Goal: Check status

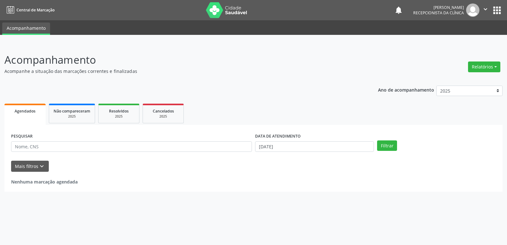
click at [34, 117] on link "Agendados" at bounding box center [24, 114] width 41 height 21
click at [41, 163] on icon "keyboard_arrow_down" at bounding box center [41, 166] width 7 height 7
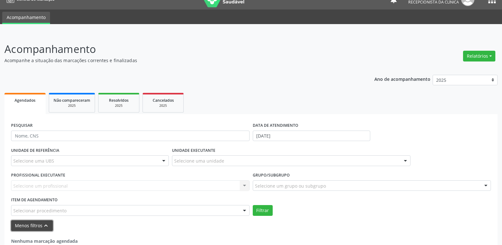
scroll to position [21, 0]
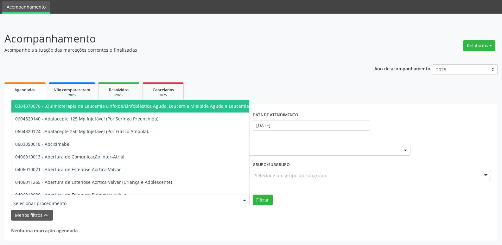
click at [138, 195] on div at bounding box center [130, 199] width 238 height 11
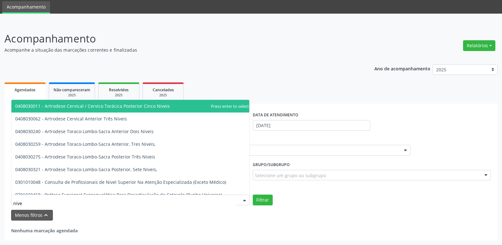
type input "nivel"
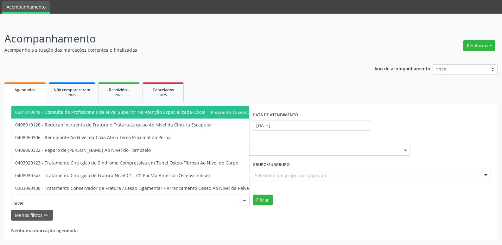
click at [159, 110] on span "0301010048 - Consulta de Profissionais de Nivel Superior Na Atenção Especializa…" at bounding box center [120, 112] width 211 height 6
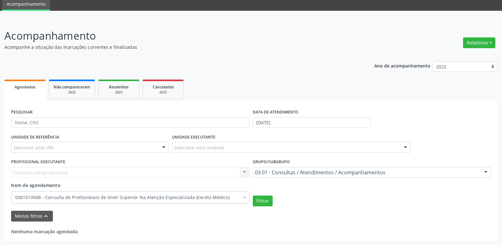
scroll to position [25, 0]
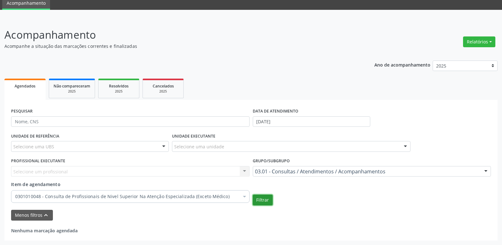
click at [258, 198] on button "Filtrar" at bounding box center [263, 199] width 20 height 11
click at [257, 200] on button "Filtrar" at bounding box center [263, 199] width 20 height 11
click at [105, 121] on input "text" at bounding box center [130, 121] width 238 height 11
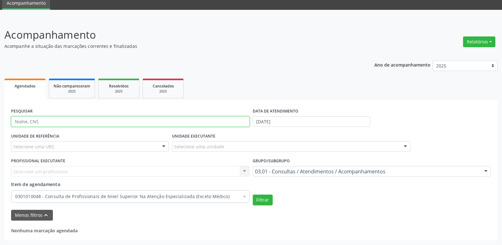
click at [105, 121] on input "text" at bounding box center [130, 121] width 238 height 11
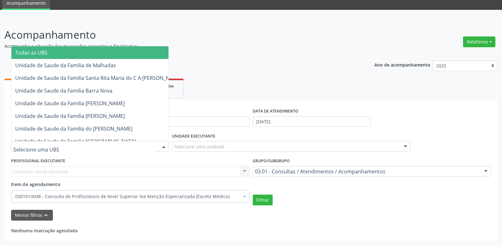
click at [117, 143] on div at bounding box center [90, 146] width 158 height 11
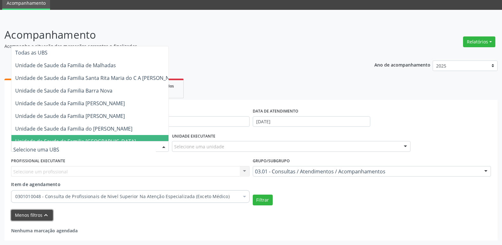
click at [23, 216] on button "Menos filtros keyboard_arrow_up" at bounding box center [32, 215] width 42 height 11
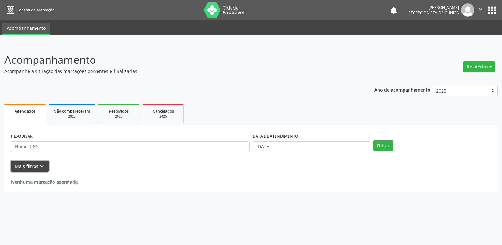
scroll to position [0, 0]
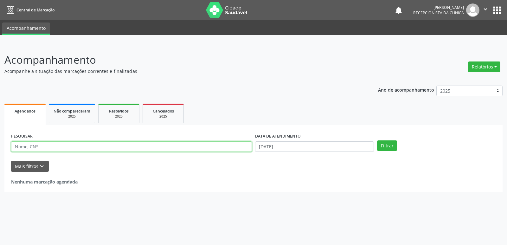
click at [162, 147] on input "text" at bounding box center [131, 146] width 241 height 11
type input "n"
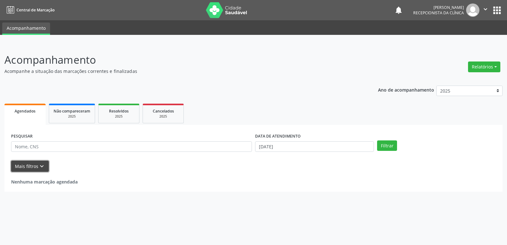
click at [45, 165] on button "Mais filtros keyboard_arrow_down" at bounding box center [30, 166] width 38 height 11
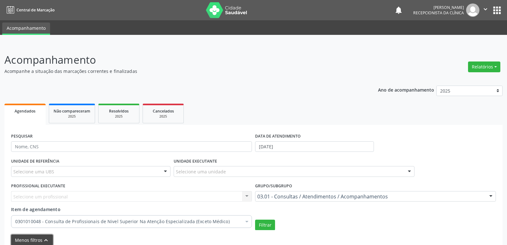
click at [45, 237] on icon "keyboard_arrow_up" at bounding box center [45, 240] width 7 height 7
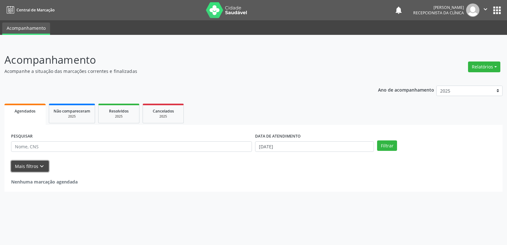
click at [45, 165] on button "Mais filtros keyboard_arrow_down" at bounding box center [30, 166] width 38 height 11
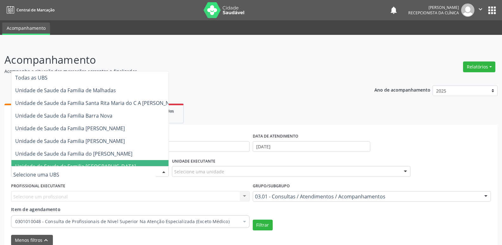
click at [146, 169] on div at bounding box center [90, 171] width 158 height 11
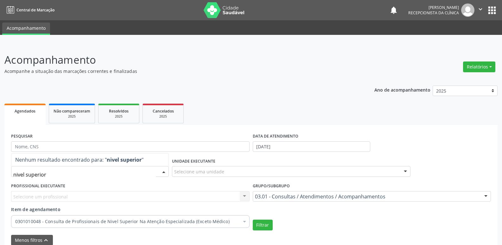
type input "nivel superior"
click at [165, 168] on div at bounding box center [164, 171] width 10 height 11
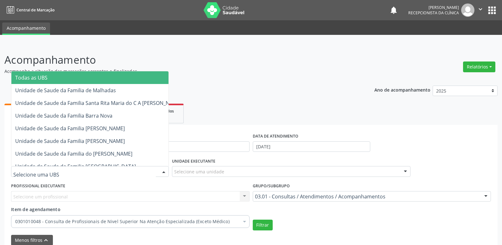
click at [165, 168] on div at bounding box center [164, 171] width 10 height 11
click at [245, 195] on div "Selecione um profissional Nenhum resultado encontrado para: " " Não há nenhuma …" at bounding box center [130, 196] width 238 height 11
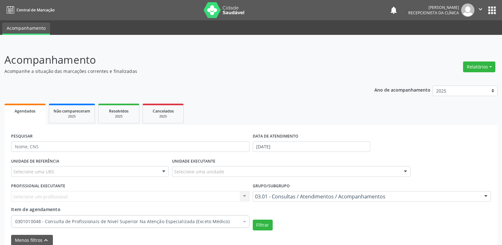
click at [247, 225] on div at bounding box center [245, 222] width 10 height 11
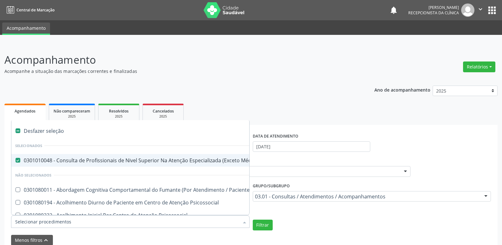
click at [14, 160] on div at bounding box center [13, 160] width 5 height 5
checkbox Médico\) "false"
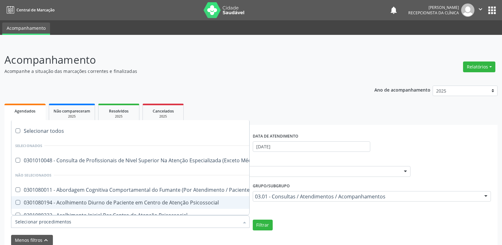
click at [168, 225] on input "Item de agendamento" at bounding box center [127, 221] width 224 height 13
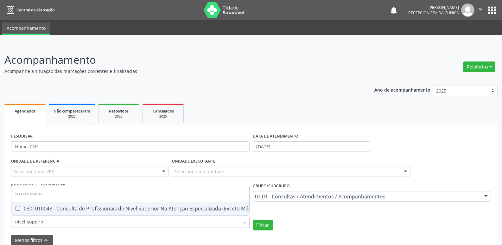
type input "nivel superior"
click at [177, 206] on div "0301010048 - Consulta de Profissionais de Nivel Superior Na Atenção Especializa…" at bounding box center [137, 208] width 245 height 5
checkbox Médico\) "true"
click at [265, 221] on button "Filtrar" at bounding box center [263, 224] width 20 height 11
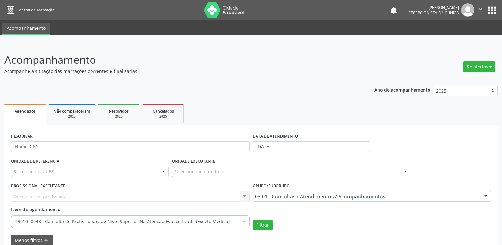
scroll to position [25, 0]
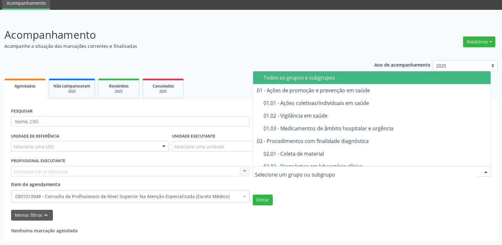
click at [485, 169] on div at bounding box center [486, 171] width 10 height 11
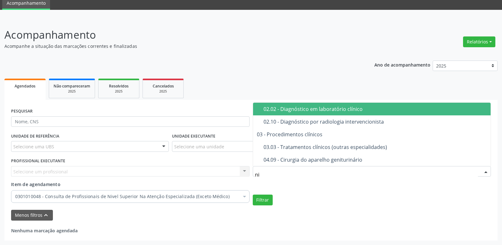
type input "n"
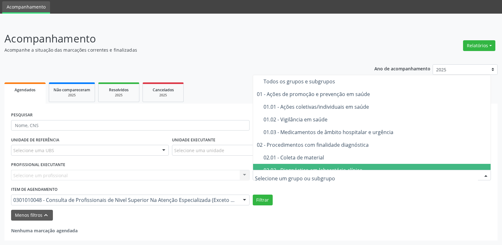
scroll to position [21, 0]
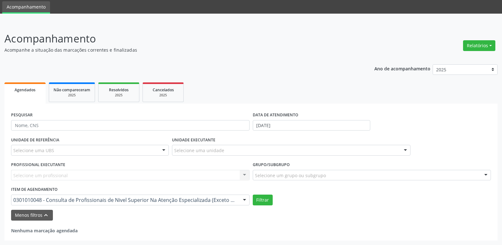
drag, startPoint x: 430, startPoint y: 204, endPoint x: 425, endPoint y: 206, distance: 6.0
click at [425, 206] on form "PESQUISAR DATA DE ATENDIMENTO [DATE] UNIDADE DE REFERÊNCIA Selecione uma UBS To…" at bounding box center [251, 165] width 480 height 110
